Goal: Information Seeking & Learning: Learn about a topic

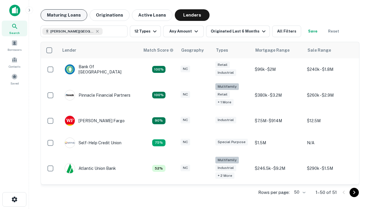
click at [64, 15] on button "Maturing Loans" at bounding box center [64, 15] width 47 height 12
